Goal: Find specific page/section: Find specific page/section

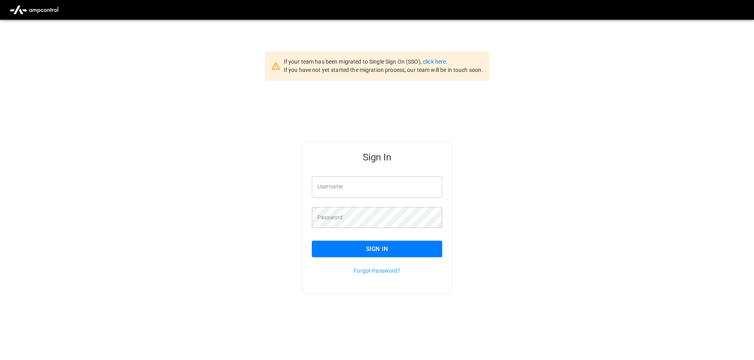
type input "**********"
click at [363, 248] on button "Sign In" at bounding box center [377, 249] width 130 height 17
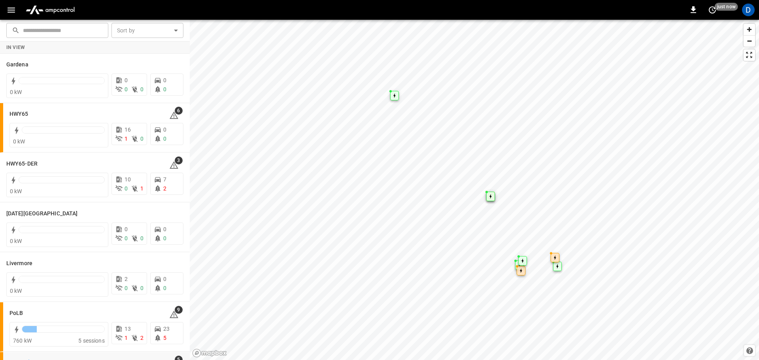
click at [13, 359] on h6 "SanB" at bounding box center [15, 363] width 13 height 9
